Goal: Information Seeking & Learning: Check status

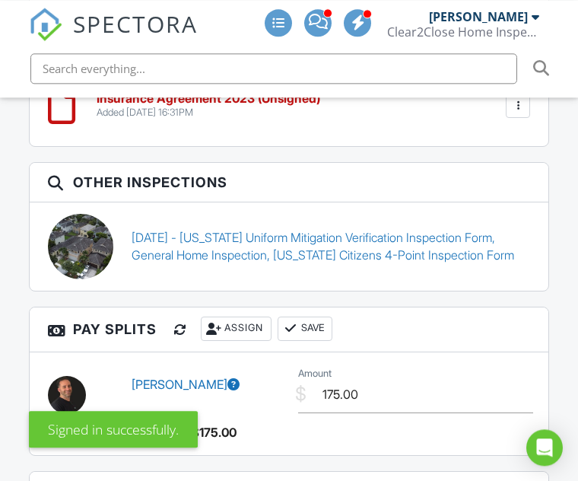
scroll to position [2596, 0]
click at [441, 240] on link "06/18/2024 - Florida Uniform Mitigation Verification Inspection Form, General H…" at bounding box center [331, 246] width 398 height 34
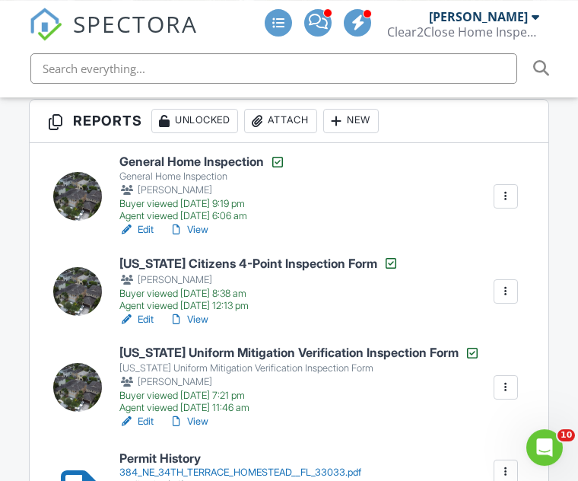
scroll to position [468, 0]
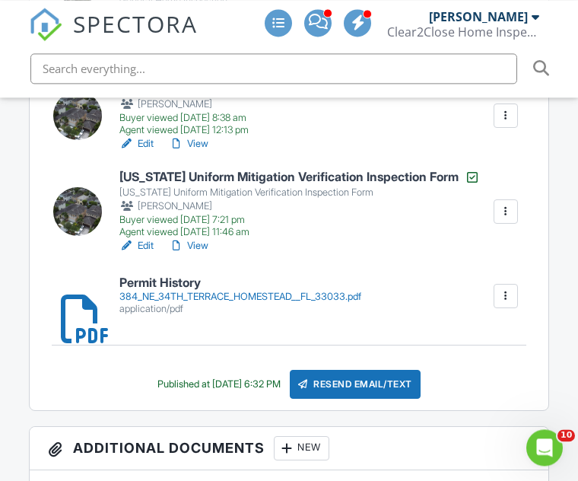
click at [208, 247] on link "View" at bounding box center [189, 245] width 40 height 15
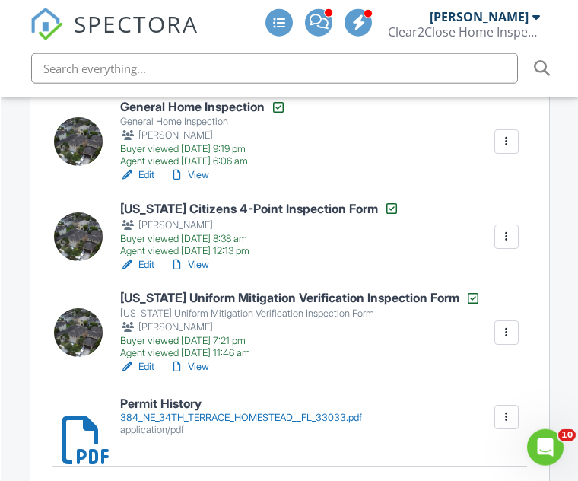
scroll to position [504, 0]
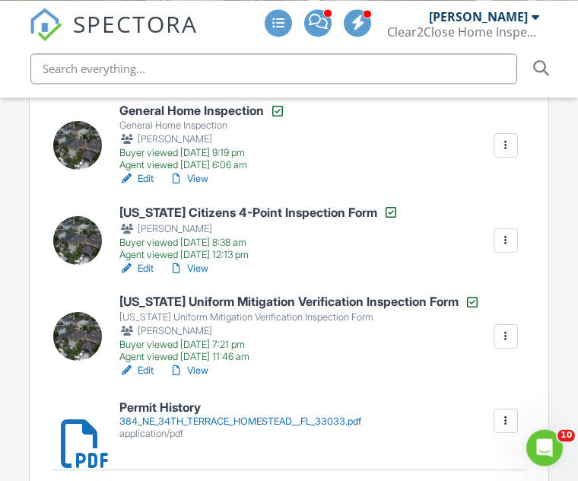
click at [205, 259] on div "Agent viewed 07/12/2024 12:13 pm" at bounding box center [258, 255] width 279 height 12
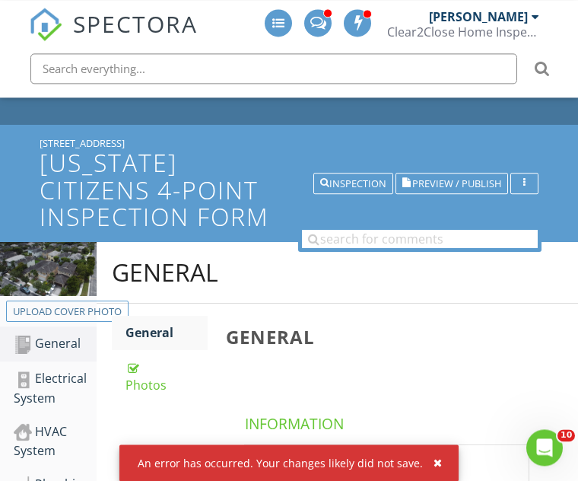
scroll to position [45, 0]
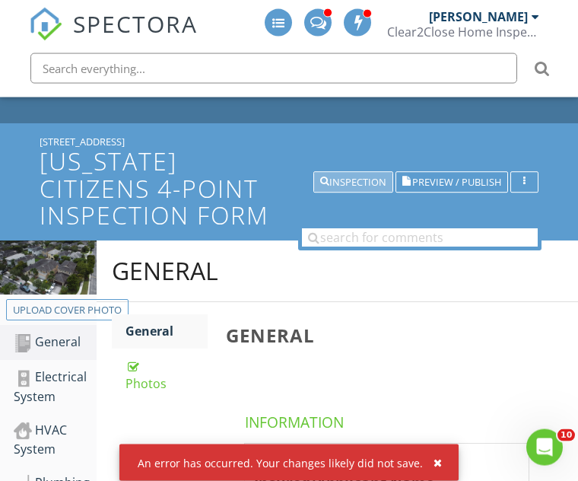
click at [362, 182] on div "Inspection" at bounding box center [353, 181] width 66 height 11
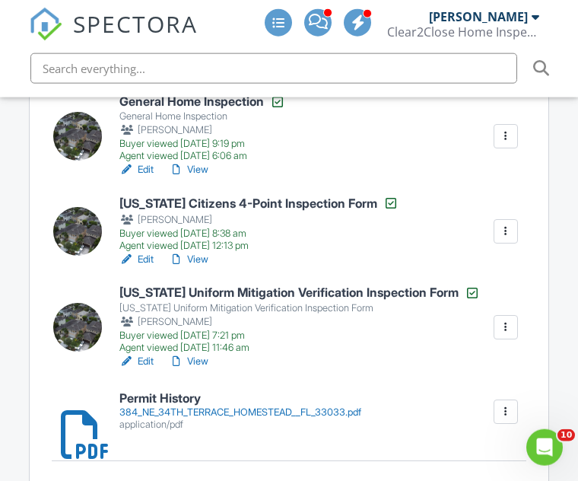
scroll to position [529, 0]
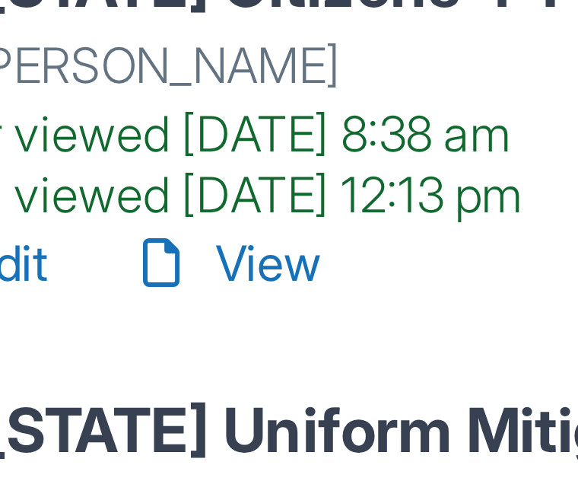
click at [169, 236] on link "View" at bounding box center [189, 243] width 40 height 15
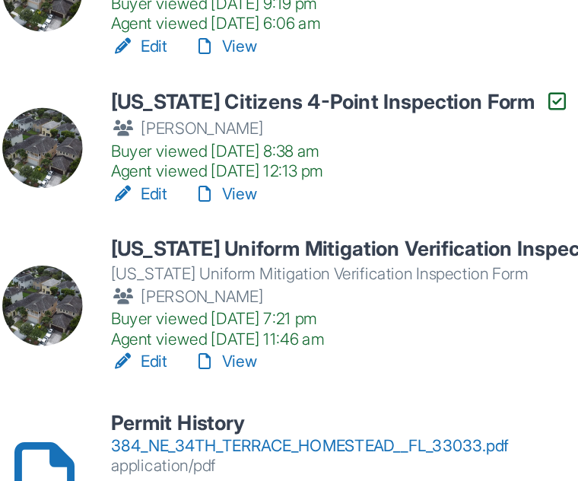
scroll to position [468, 0]
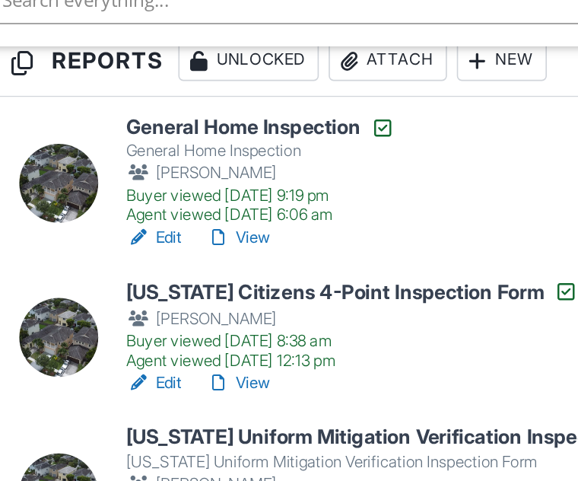
click at [169, 208] on link "View" at bounding box center [189, 215] width 40 height 15
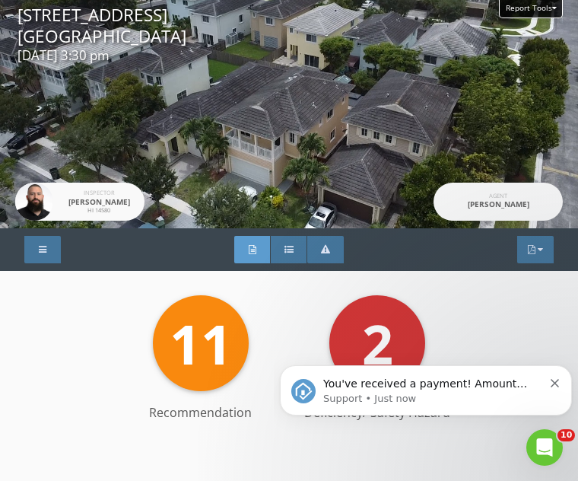
click at [50, 243] on div at bounding box center [42, 249] width 36 height 27
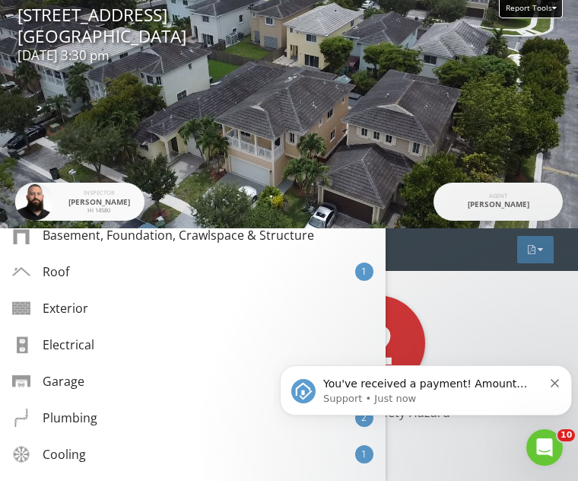
scroll to position [169, 0]
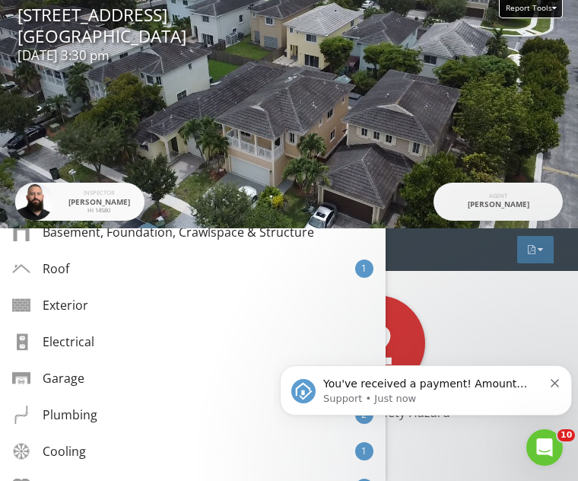
click at [36, 271] on div "Roof" at bounding box center [40, 268] width 57 height 18
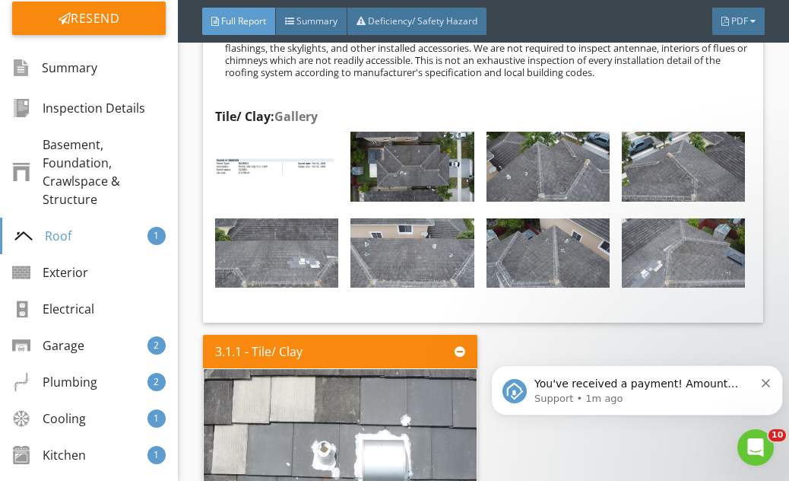
scroll to position [259, 0]
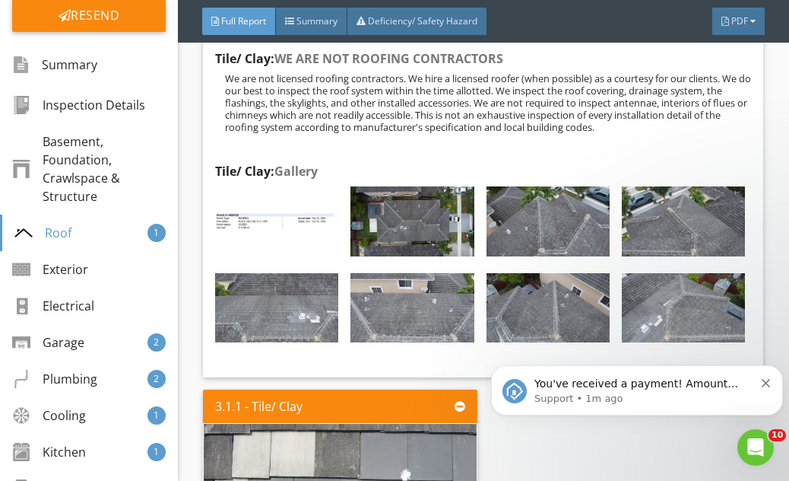
click at [120, 235] on div "Roof 1" at bounding box center [89, 232] width 178 height 36
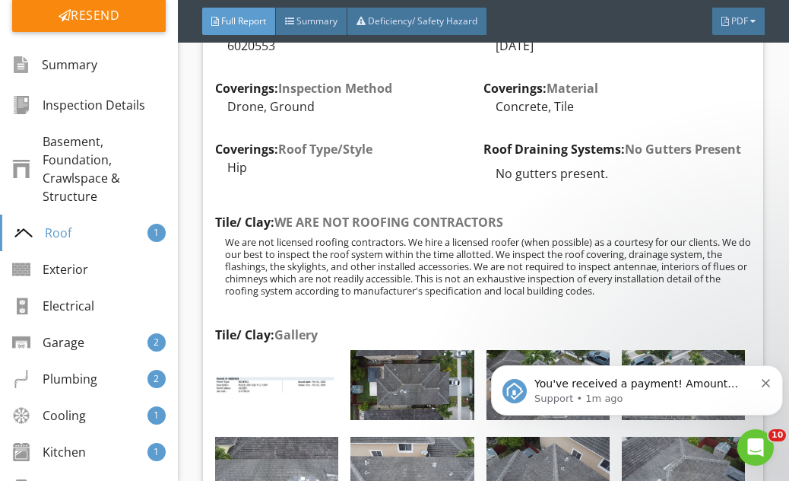
click at [121, 238] on div "Roof 1" at bounding box center [89, 232] width 178 height 36
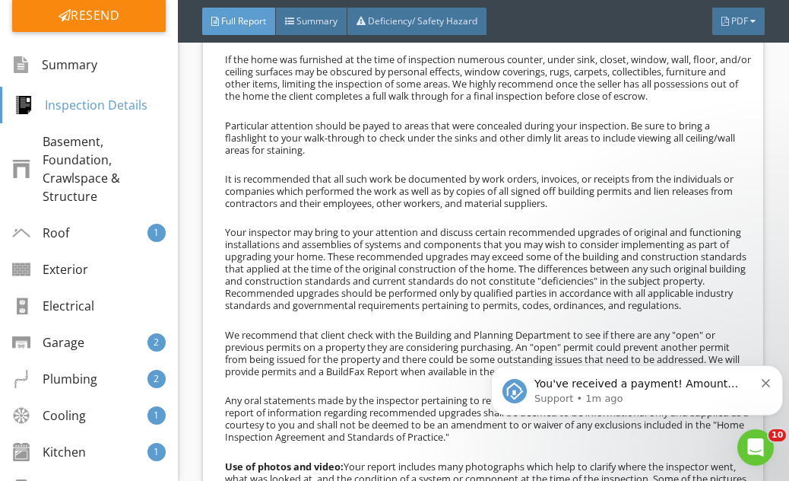
scroll to position [1219, 0]
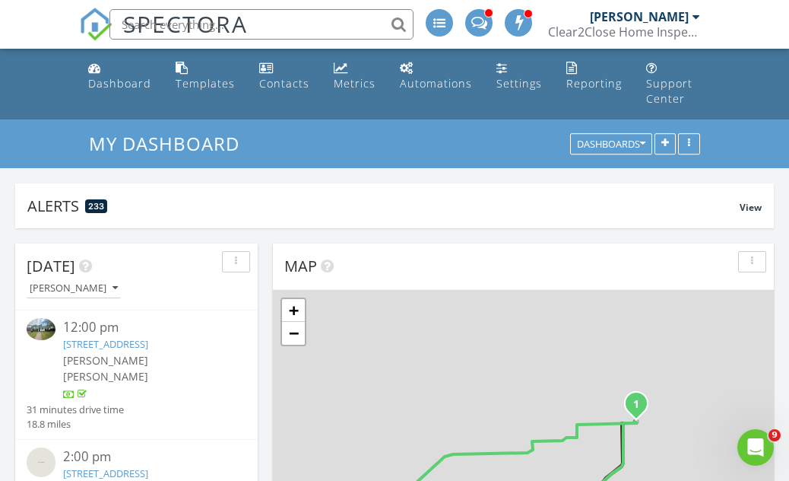
click at [328, 20] on input "text" at bounding box center [261, 24] width 304 height 30
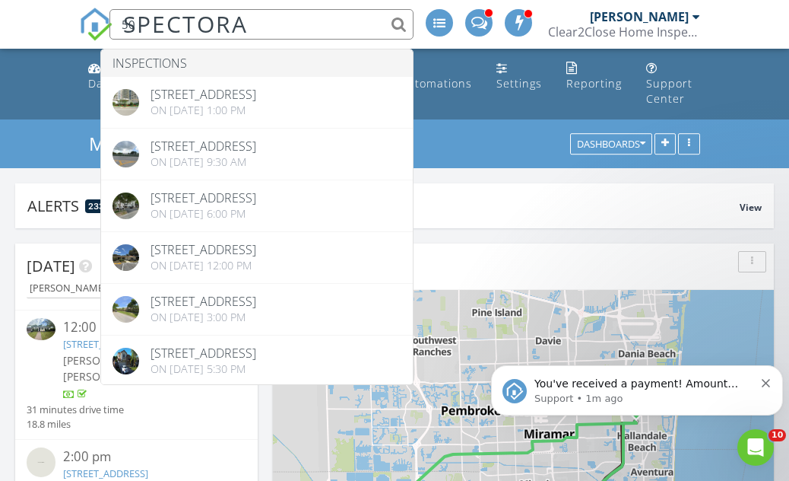
type input "5"
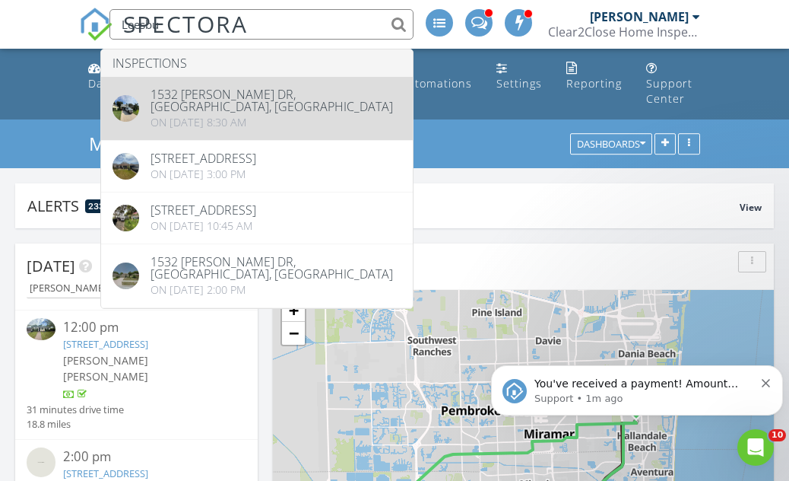
type input "Leesbu"
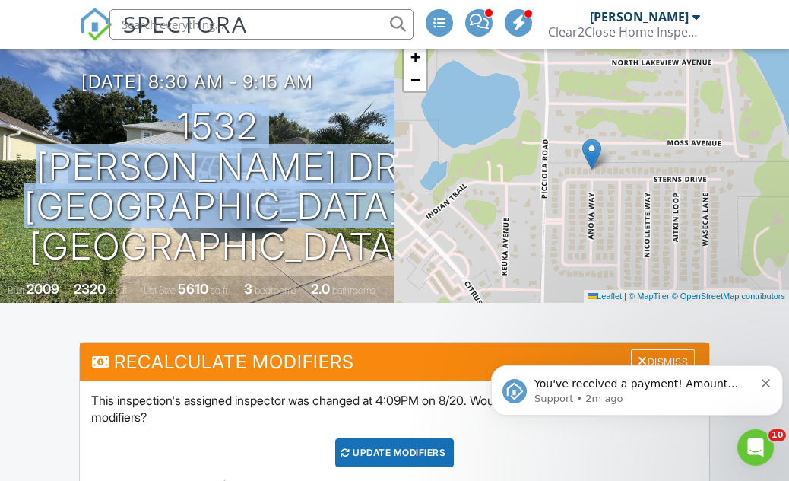
scroll to position [121, 0]
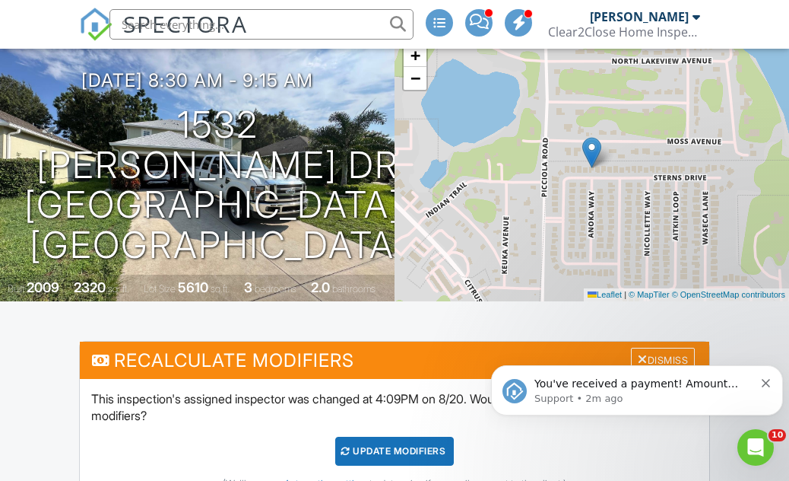
click at [768, 380] on icon "Dismiss notification" at bounding box center [766, 383] width 8 height 8
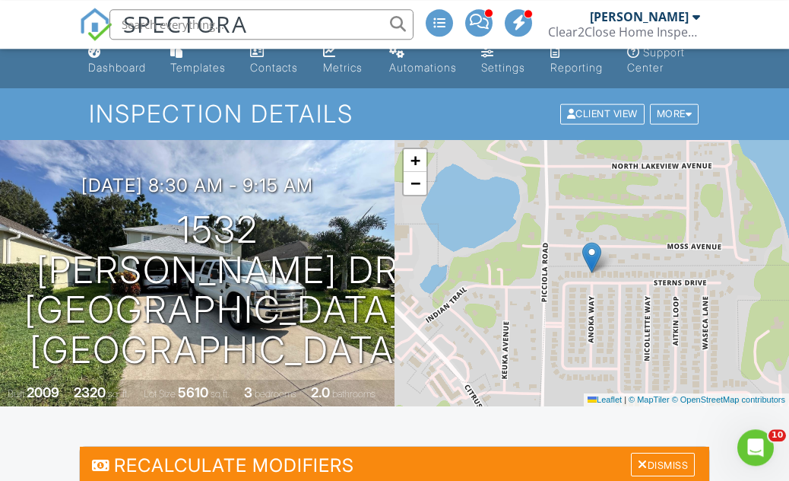
scroll to position [0, 0]
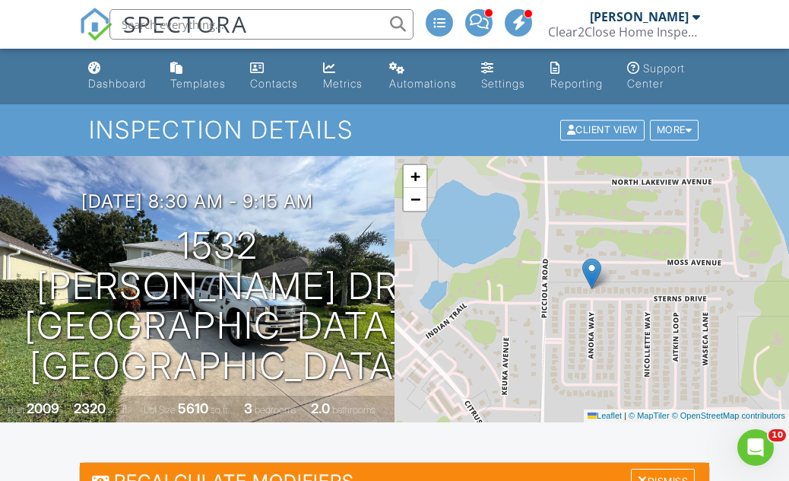
click at [693, 2] on div "[PERSON_NAME] Clear2Close Home Inspection" at bounding box center [624, 24] width 152 height 49
